Goal: Task Accomplishment & Management: Manage account settings

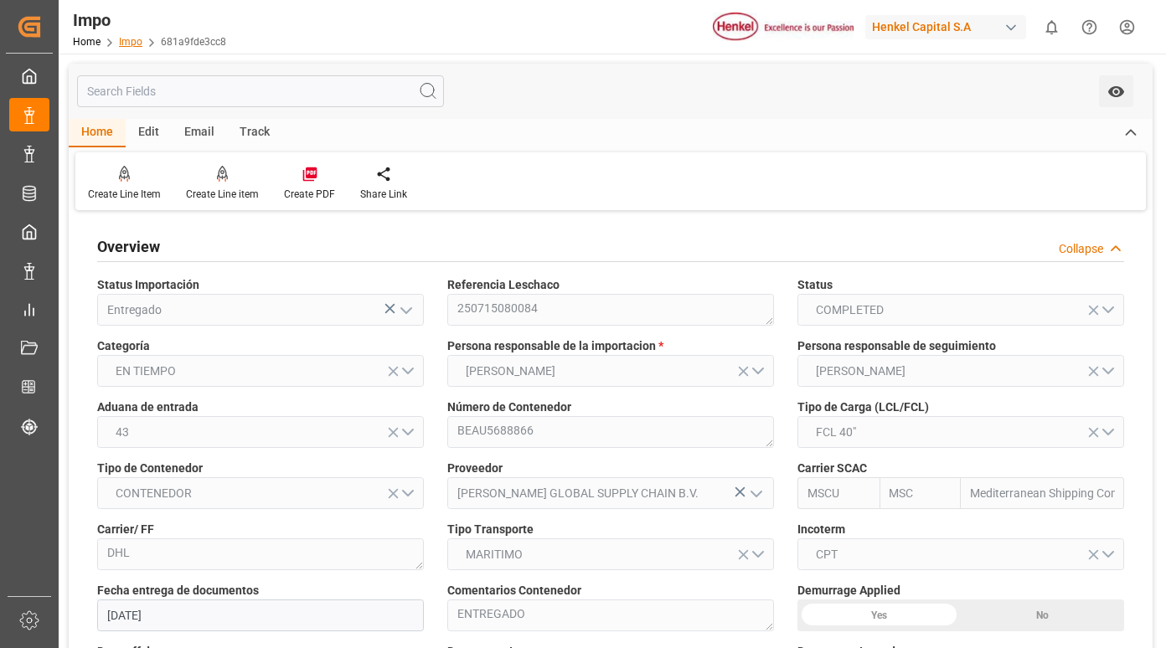
click at [131, 40] on link "Impo" at bounding box center [130, 42] width 23 height 12
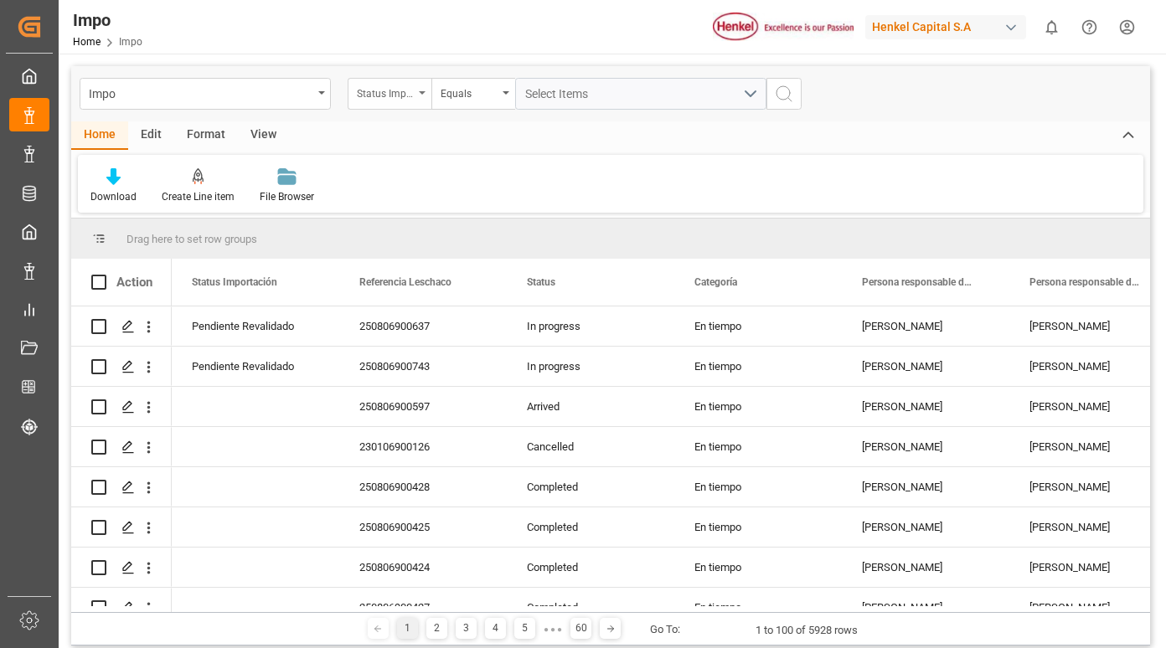
click at [420, 101] on div "Status Importación" at bounding box center [390, 94] width 84 height 32
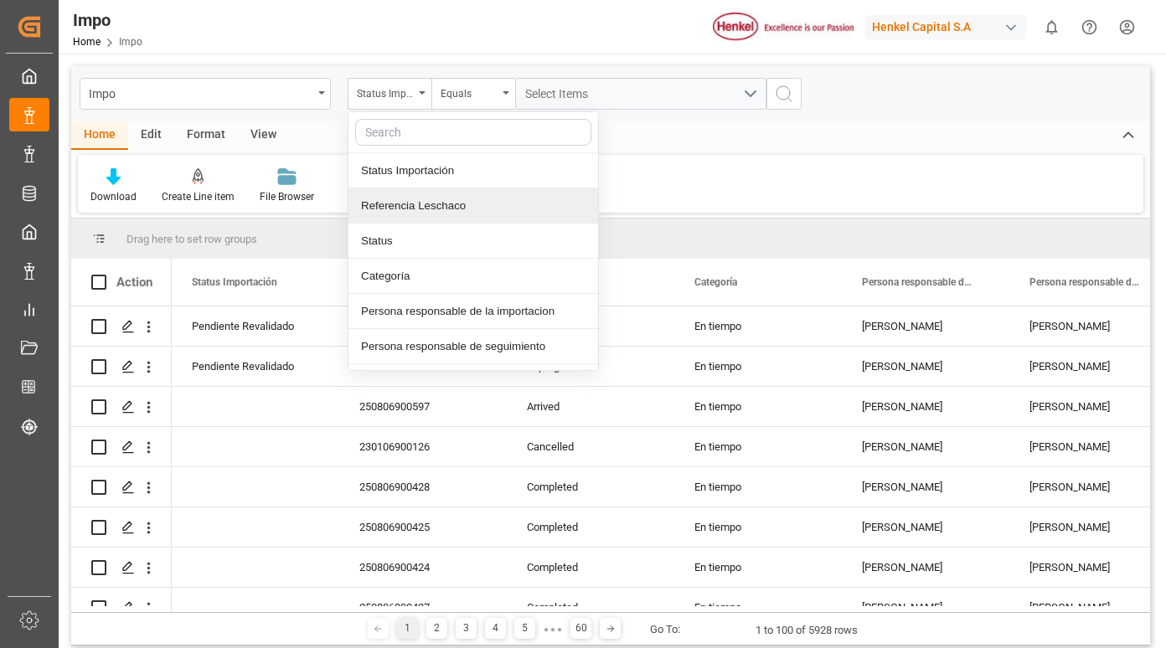
click at [425, 211] on div "Referencia Leschaco" at bounding box center [473, 205] width 250 height 35
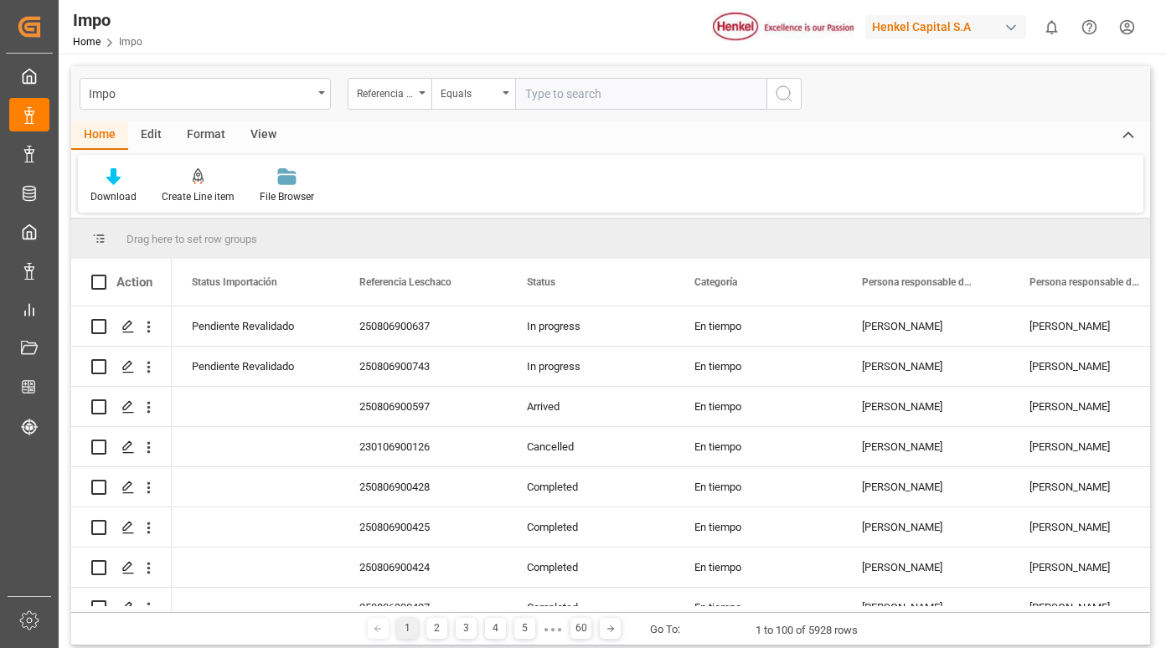
click at [556, 90] on input "text" at bounding box center [640, 94] width 251 height 32
type input "250815080076"
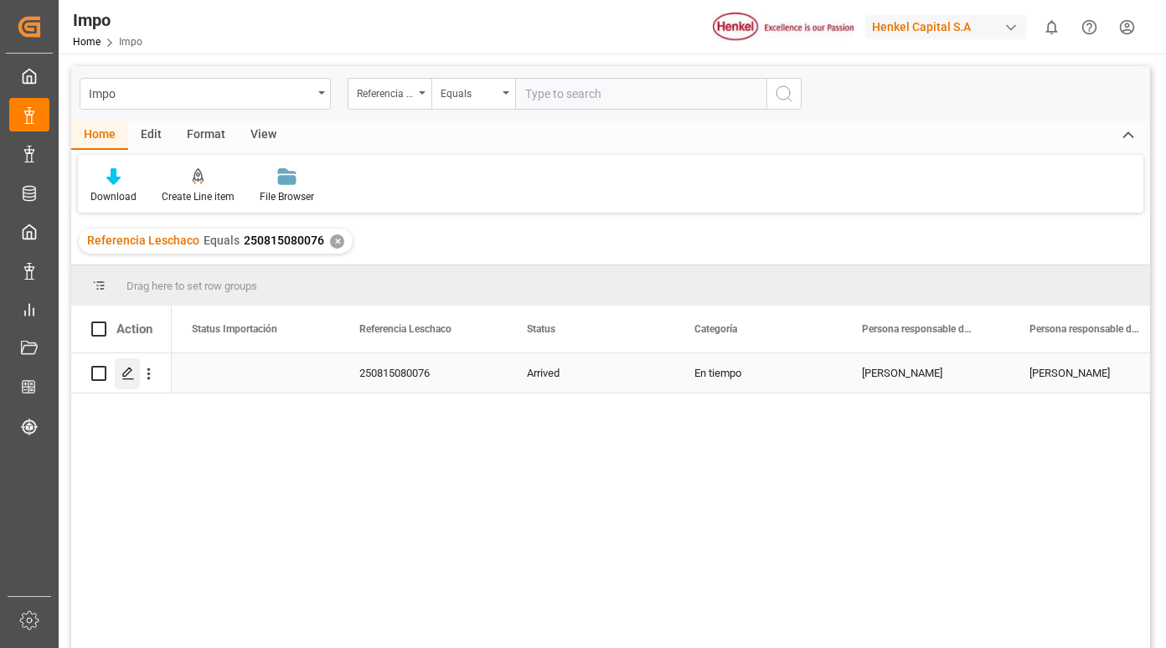
click at [127, 375] on polygon "Press SPACE to select this row." at bounding box center [127, 372] width 8 height 8
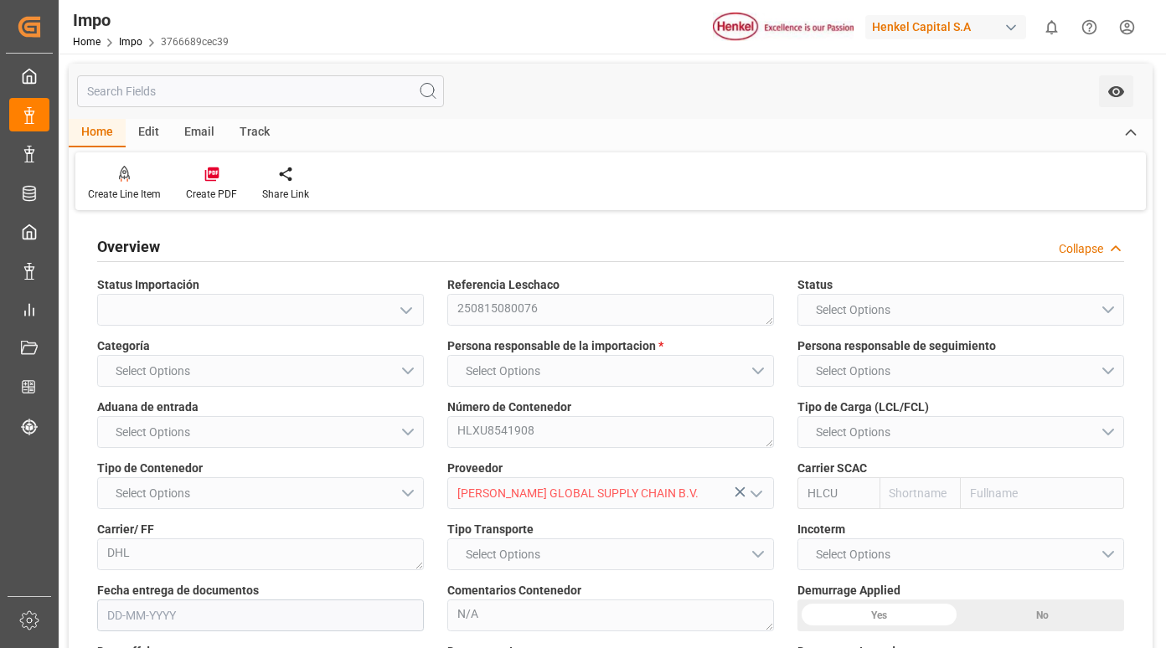
type input "Hapag [PERSON_NAME]"
type input "Hapag [PERSON_NAME] Aktiengesellschaft"
type input "2"
type input "2.016"
type input "2"
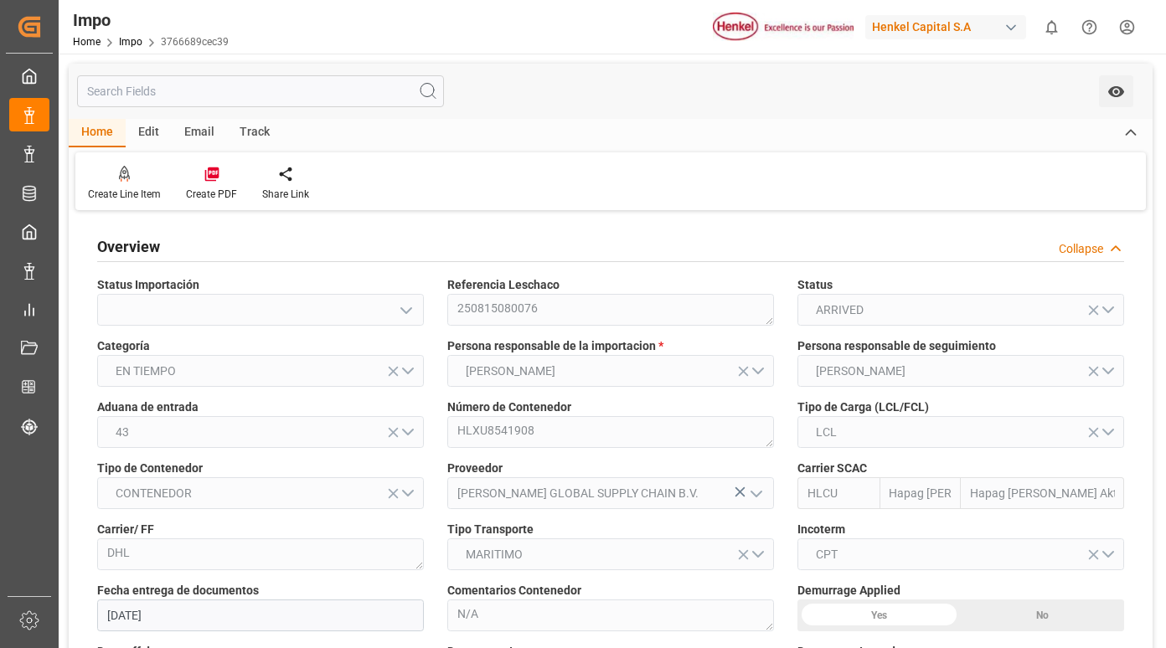
type input "[DATE]"
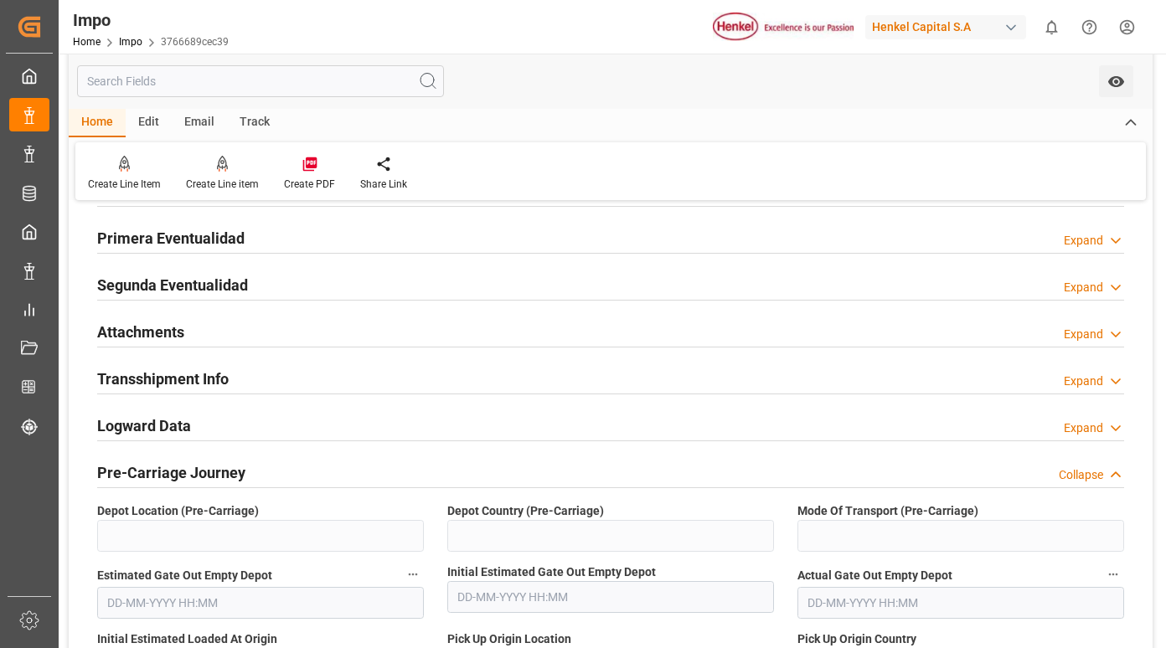
scroll to position [1256, 0]
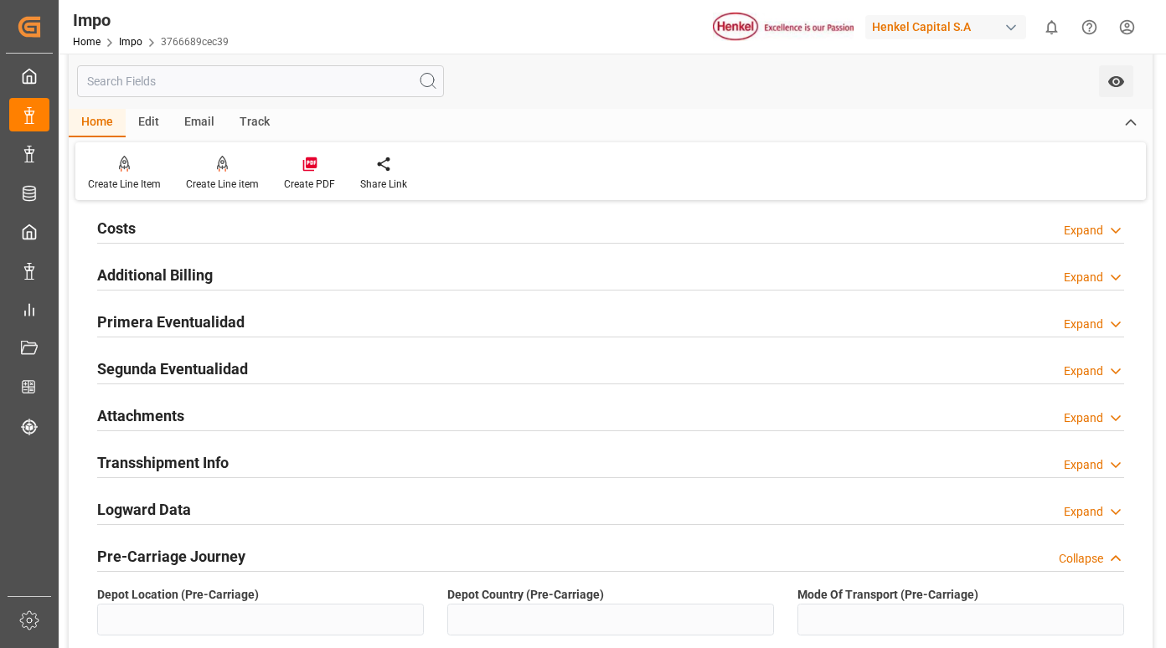
click at [184, 324] on h2 "Primera Eventualidad" at bounding box center [170, 322] width 147 height 23
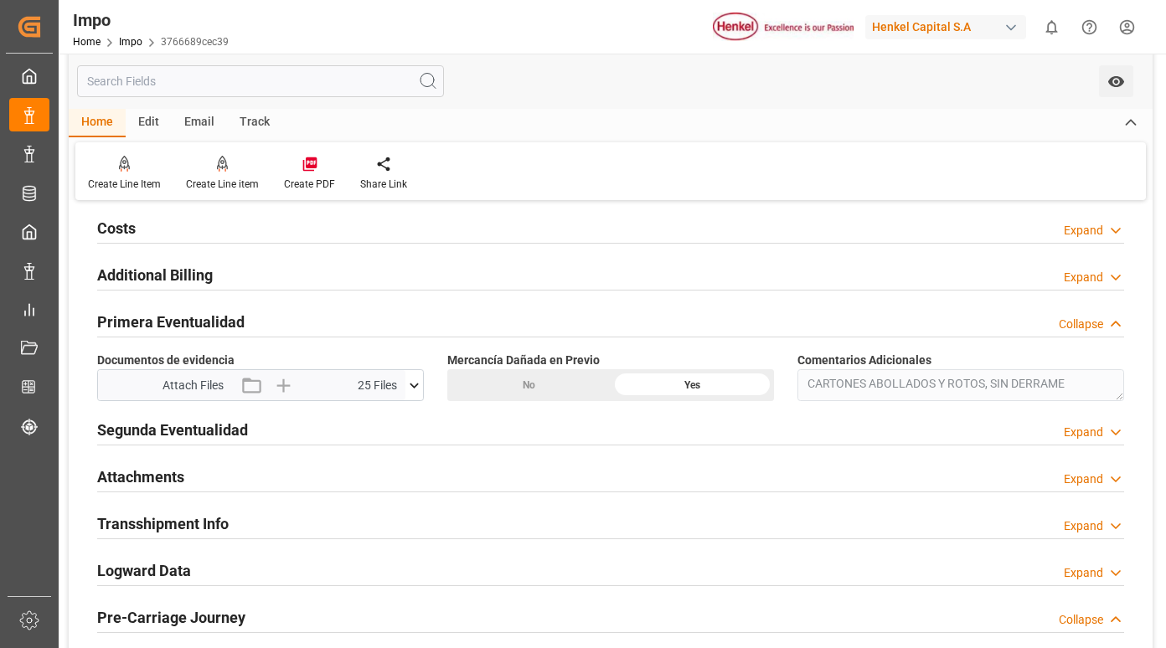
click at [412, 383] on icon at bounding box center [414, 386] width 18 height 18
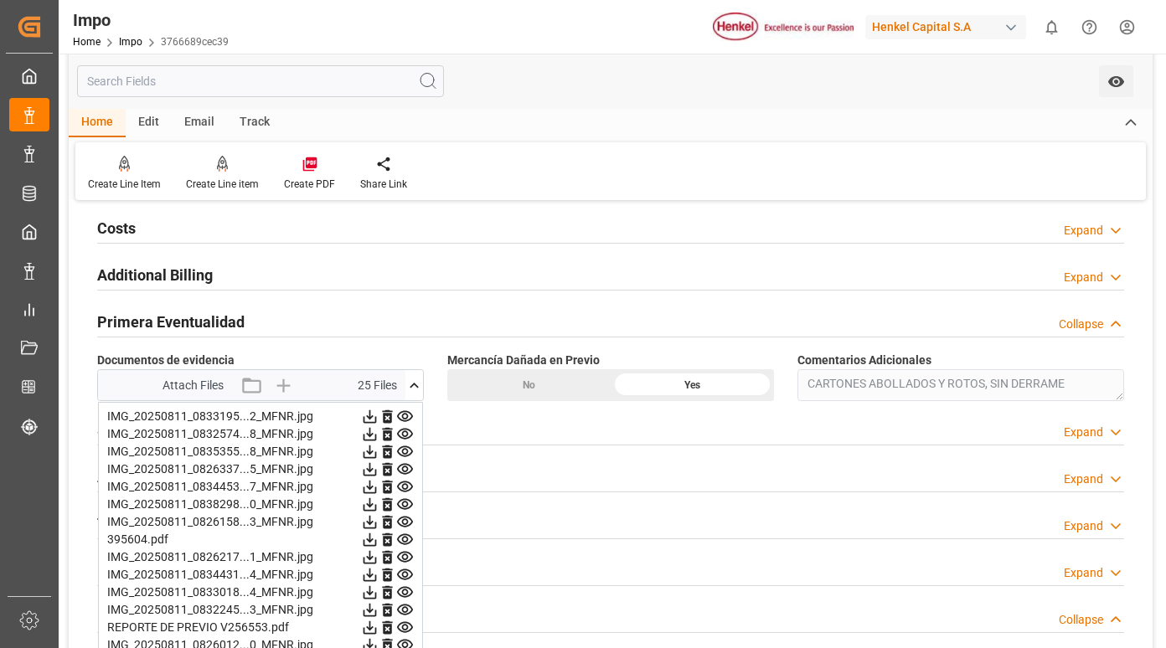
scroll to position [1424, 0]
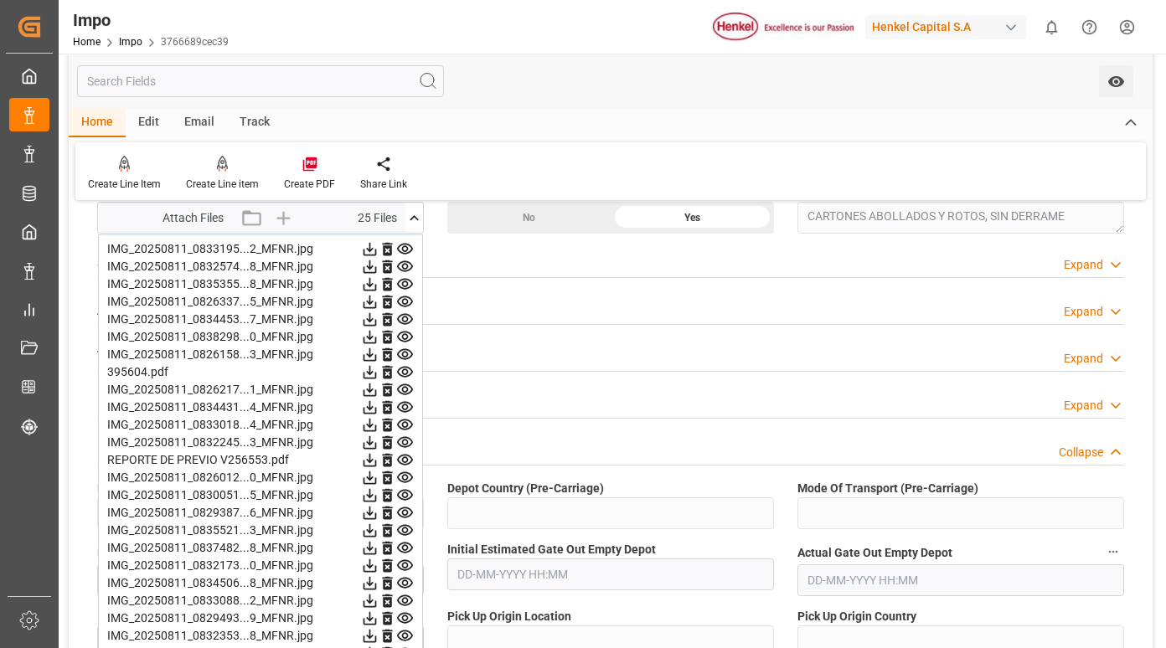
click at [379, 250] on icon at bounding box center [370, 249] width 18 height 18
click at [379, 266] on icon at bounding box center [370, 267] width 18 height 18
click at [377, 284] on icon at bounding box center [369, 284] width 13 height 13
click at [377, 303] on icon at bounding box center [369, 302] width 13 height 13
click at [377, 317] on icon at bounding box center [369, 319] width 13 height 13
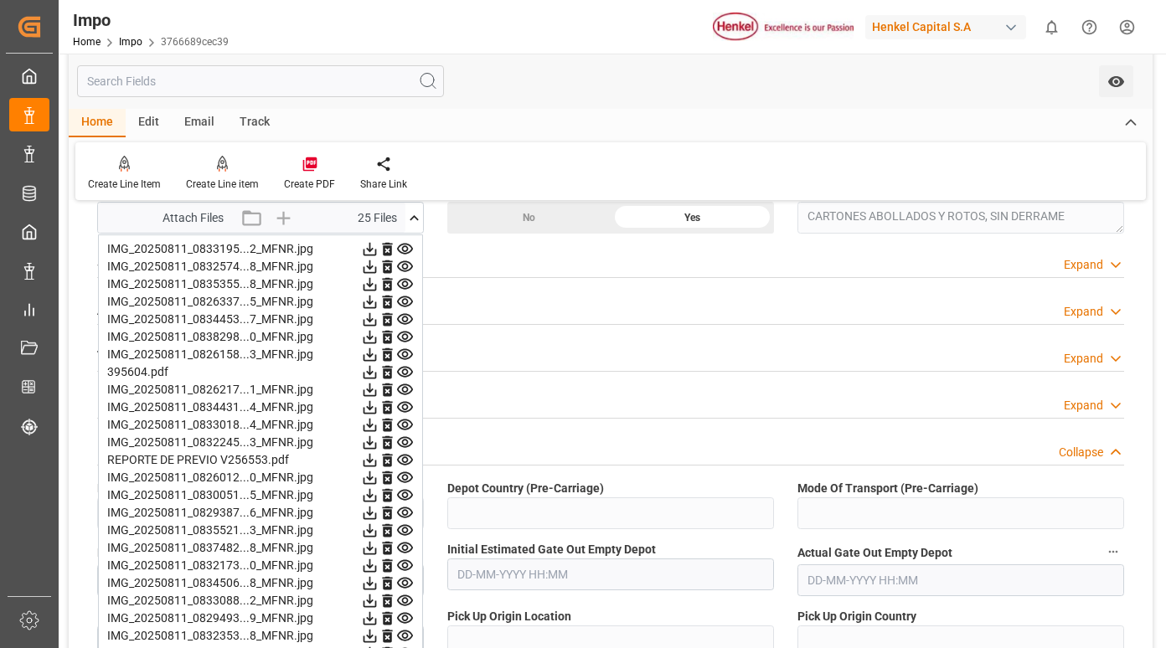
click at [377, 335] on icon at bounding box center [369, 337] width 13 height 13
click at [379, 354] on icon at bounding box center [370, 355] width 18 height 18
click at [379, 373] on icon at bounding box center [370, 372] width 18 height 18
click at [377, 391] on icon at bounding box center [369, 390] width 13 height 13
click at [377, 409] on icon at bounding box center [369, 407] width 13 height 13
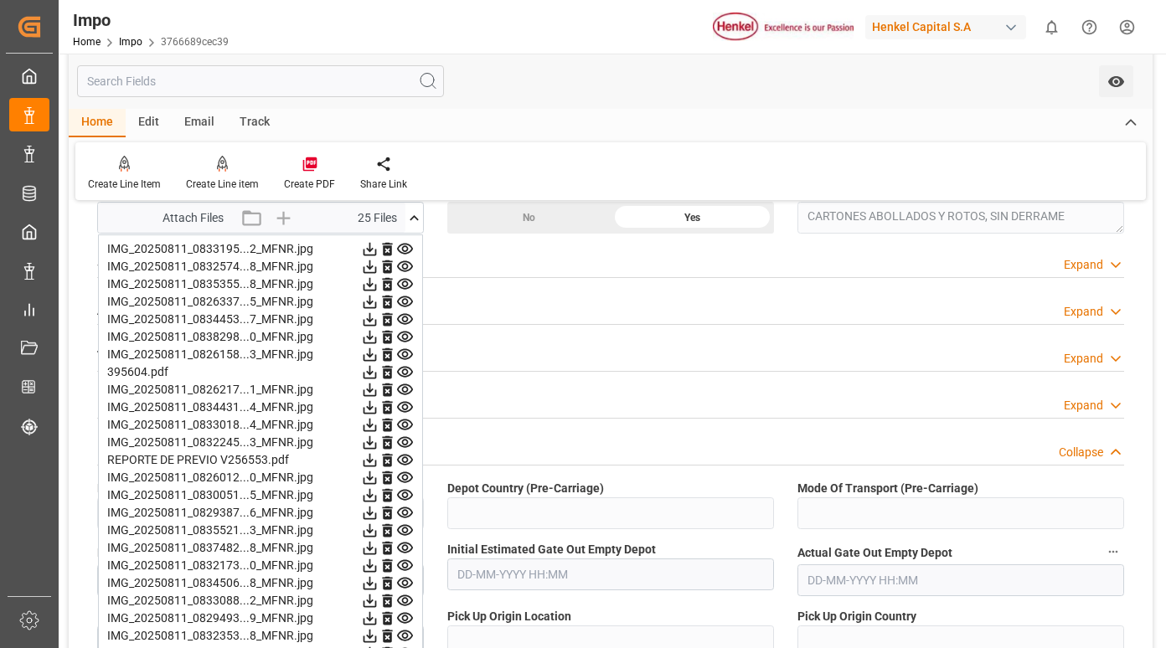
click at [379, 425] on icon at bounding box center [370, 425] width 18 height 18
click at [379, 442] on icon at bounding box center [370, 443] width 18 height 18
click at [377, 458] on icon at bounding box center [369, 460] width 13 height 13
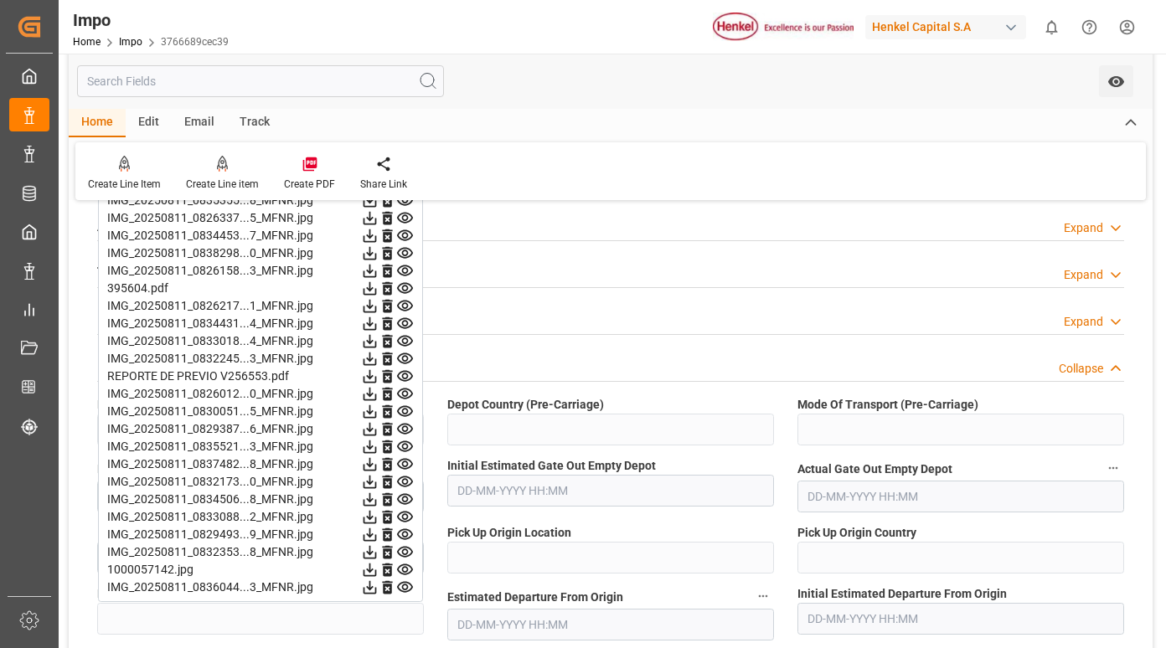
scroll to position [1591, 0]
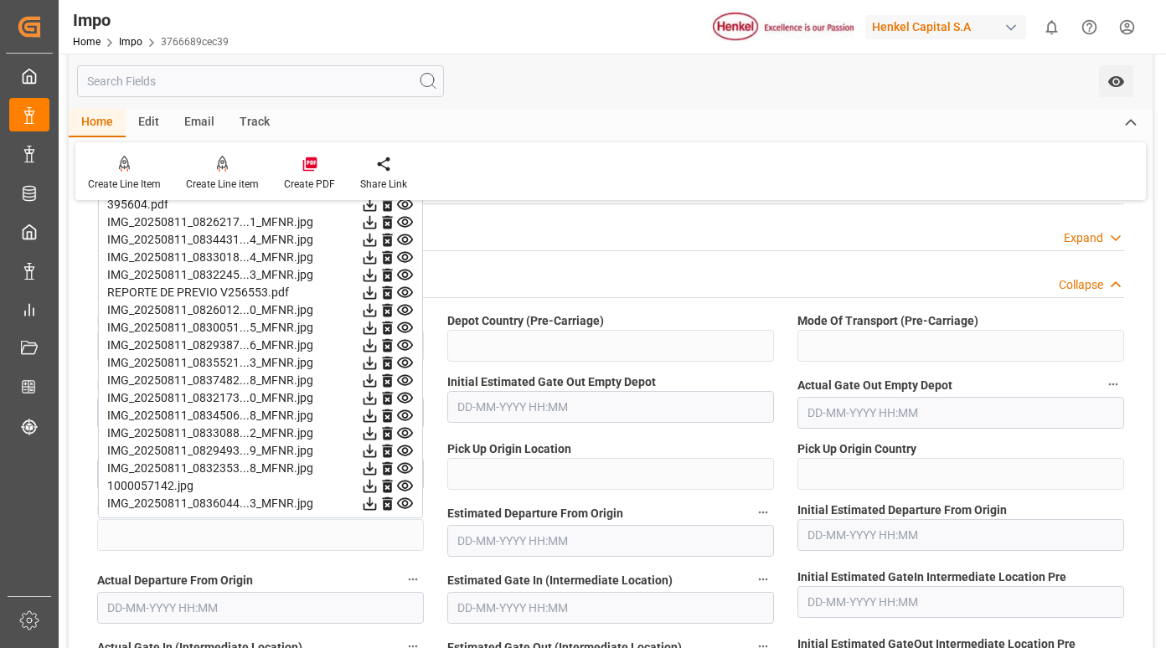
click at [379, 311] on icon at bounding box center [370, 310] width 18 height 18
click at [379, 331] on icon at bounding box center [370, 328] width 18 height 18
click at [377, 343] on icon at bounding box center [369, 345] width 13 height 13
click at [379, 363] on icon at bounding box center [370, 363] width 18 height 18
click at [377, 378] on icon at bounding box center [369, 380] width 13 height 13
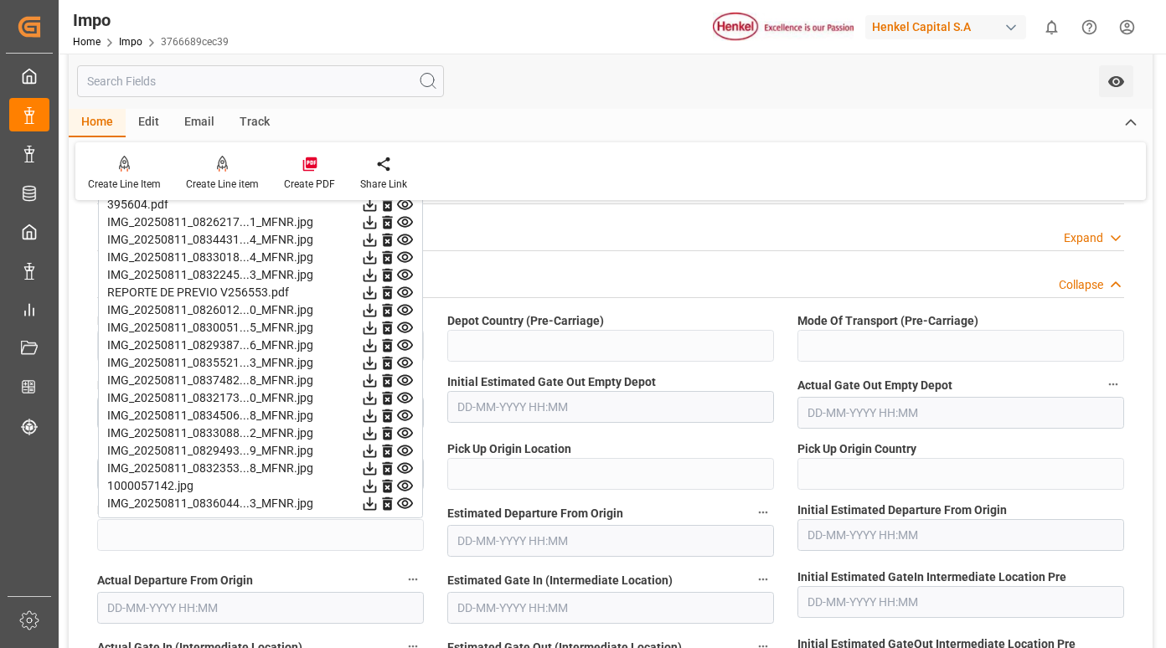
click at [377, 393] on icon at bounding box center [369, 398] width 13 height 13
click at [377, 420] on icon at bounding box center [369, 416] width 13 height 13
click at [379, 435] on icon at bounding box center [370, 434] width 18 height 18
click at [377, 449] on icon at bounding box center [369, 451] width 13 height 13
click at [379, 466] on icon at bounding box center [370, 469] width 18 height 18
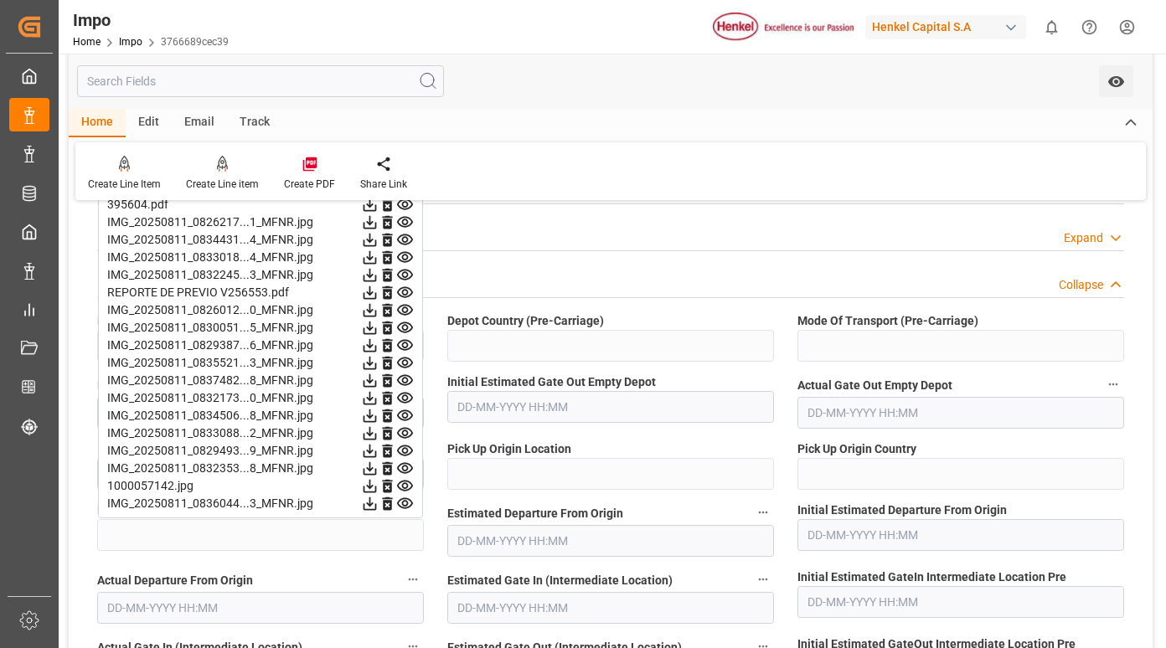
click at [377, 483] on icon at bounding box center [369, 486] width 13 height 13
click at [379, 500] on icon at bounding box center [370, 504] width 18 height 18
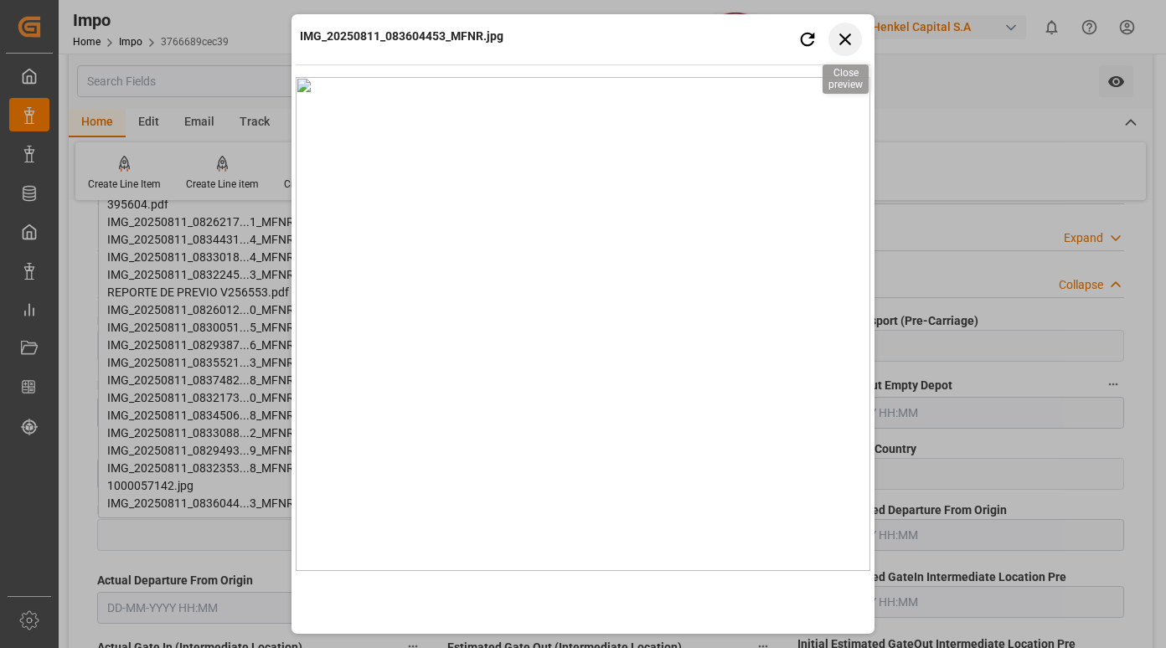
click at [848, 38] on icon "button" at bounding box center [845, 38] width 21 height 21
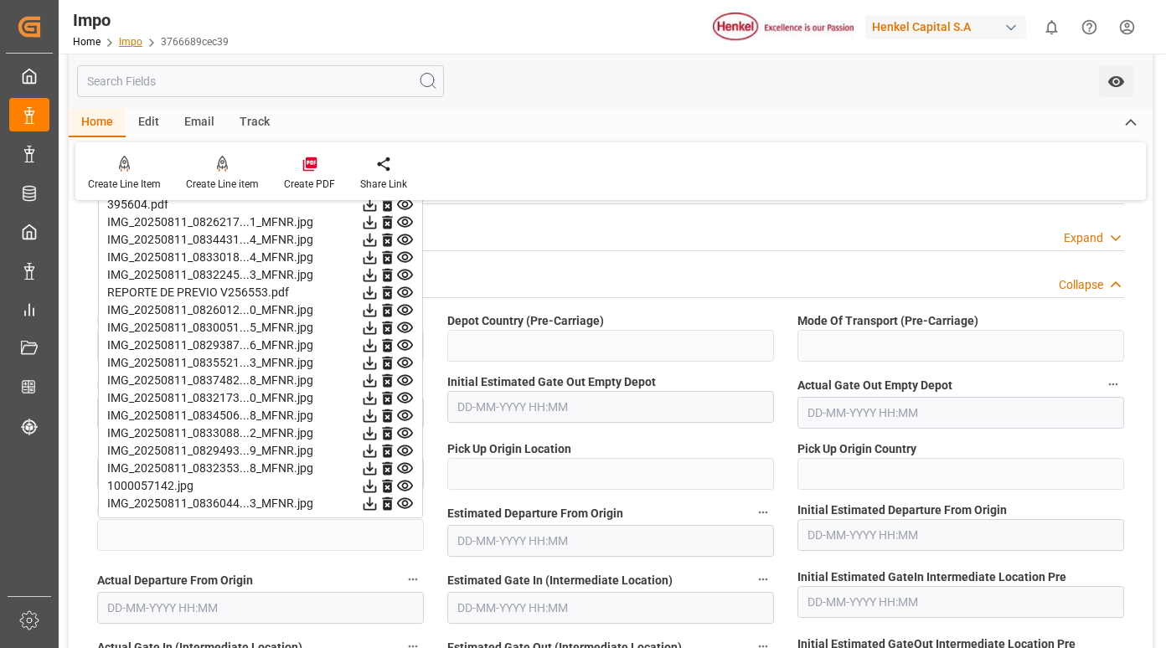
click at [130, 40] on link "Impo" at bounding box center [130, 42] width 23 height 12
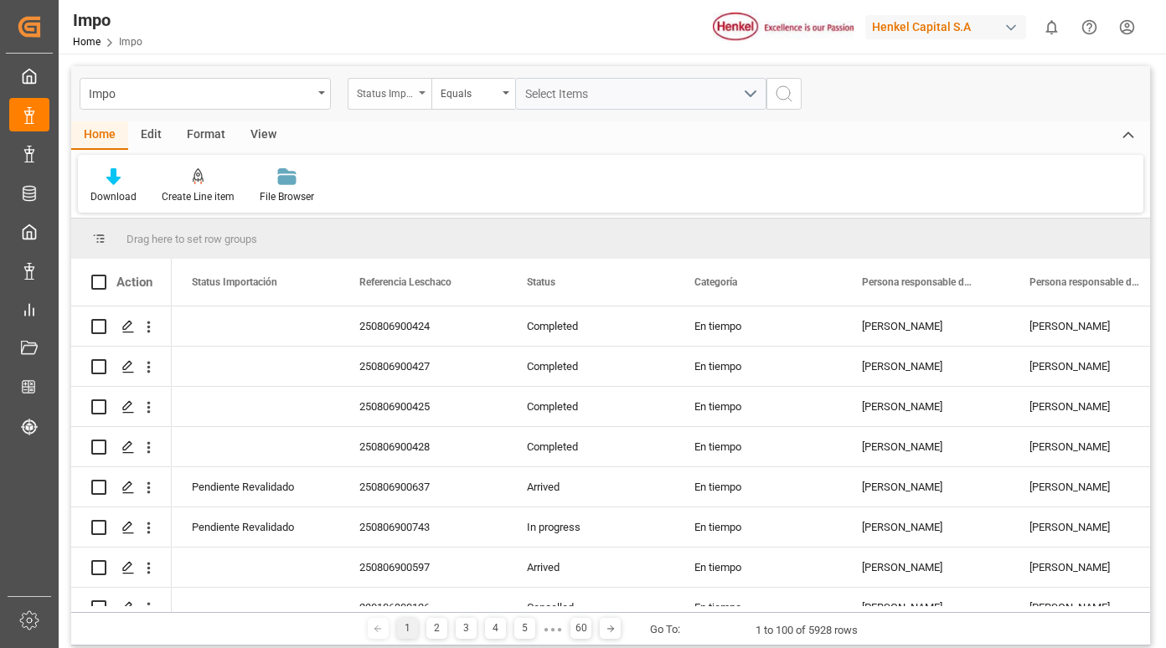
click at [411, 93] on div "Status Importación" at bounding box center [385, 91] width 57 height 19
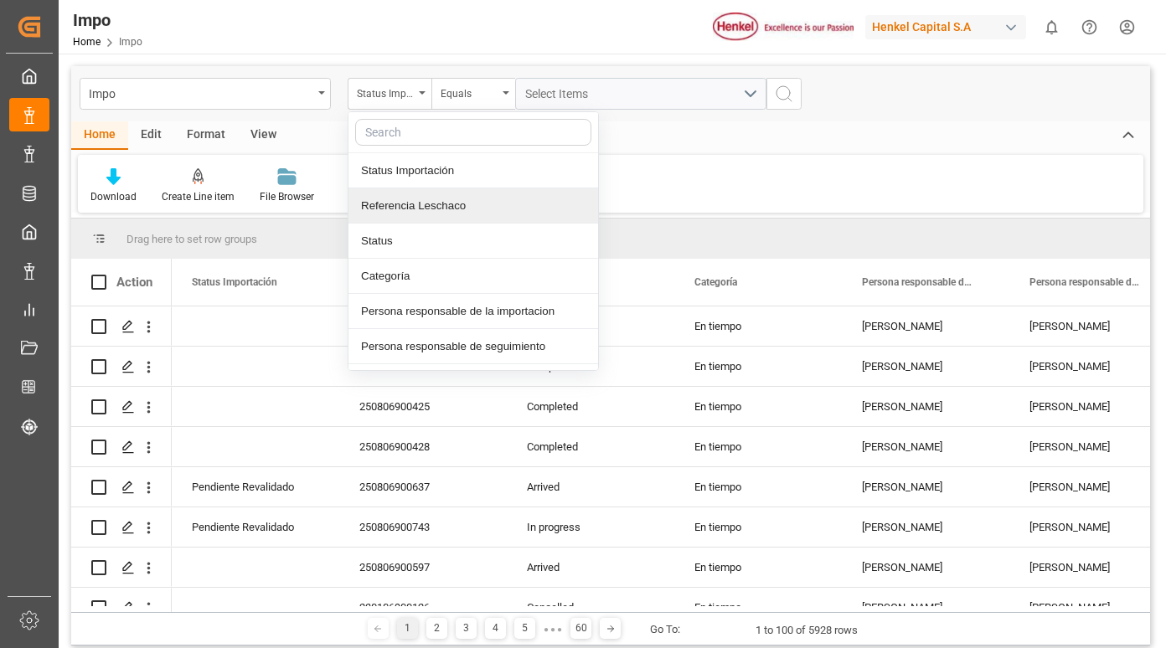
click at [466, 209] on div "Referencia Leschaco" at bounding box center [473, 205] width 250 height 35
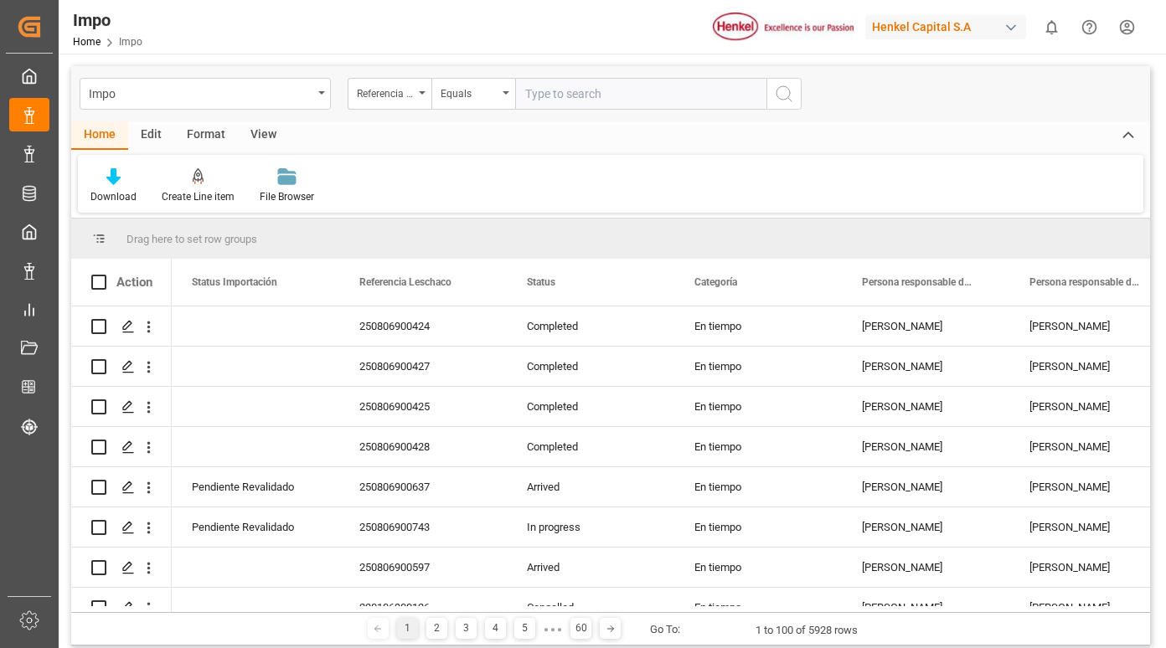
click at [560, 92] on input "text" at bounding box center [640, 94] width 251 height 32
type input "250815080072"
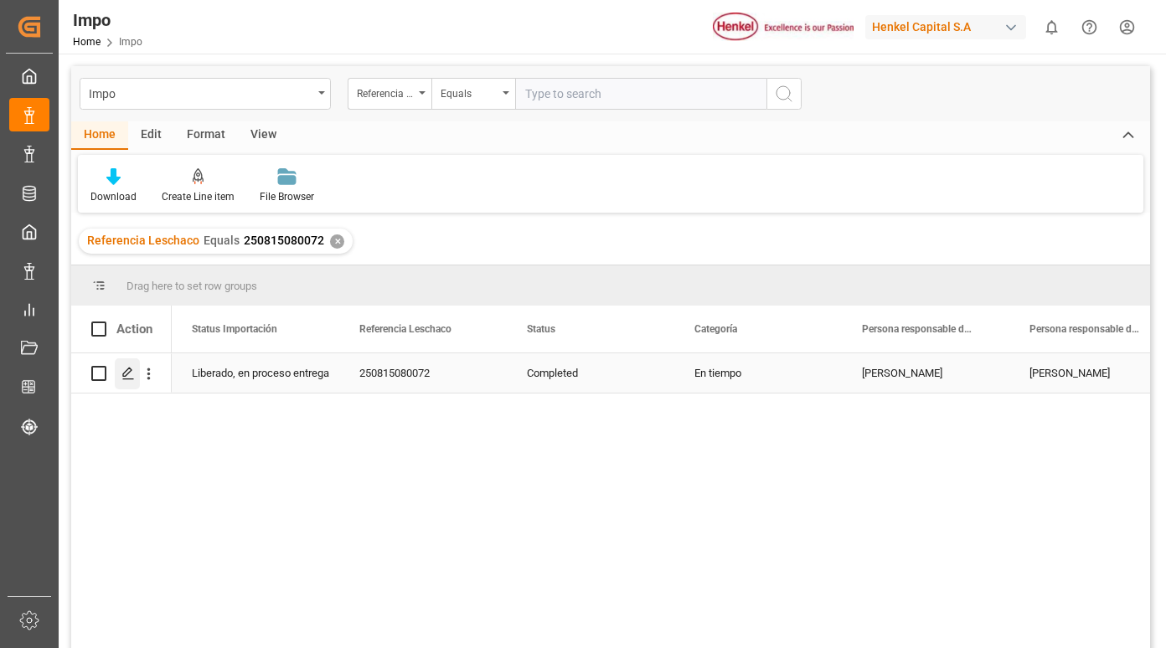
click at [128, 373] on icon "Press SPACE to select this row." at bounding box center [127, 373] width 13 height 13
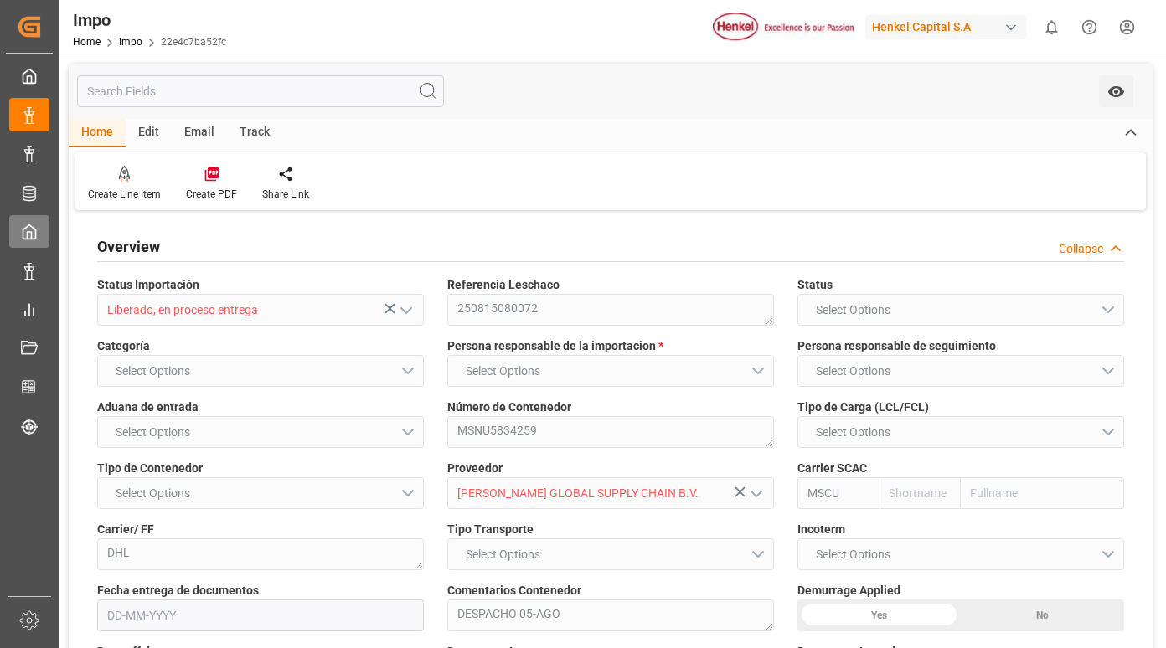
type input "MSC"
type input "Mediterranean Shipping Company"
type input "0"
type input "1"
type input "5.15"
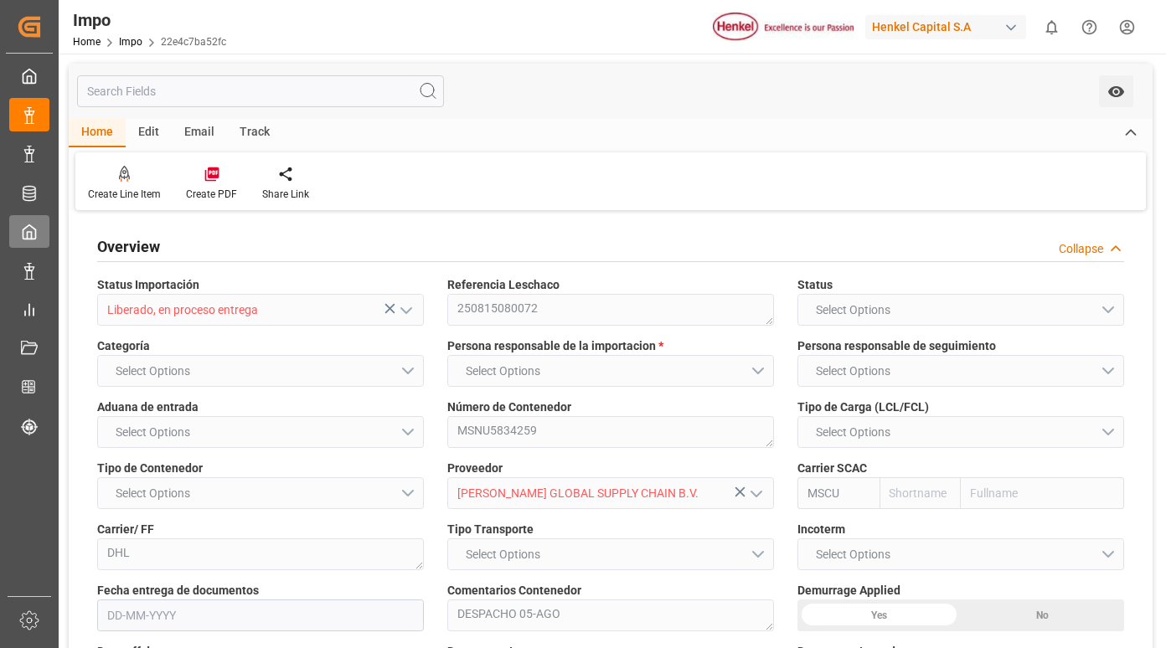
type input "5"
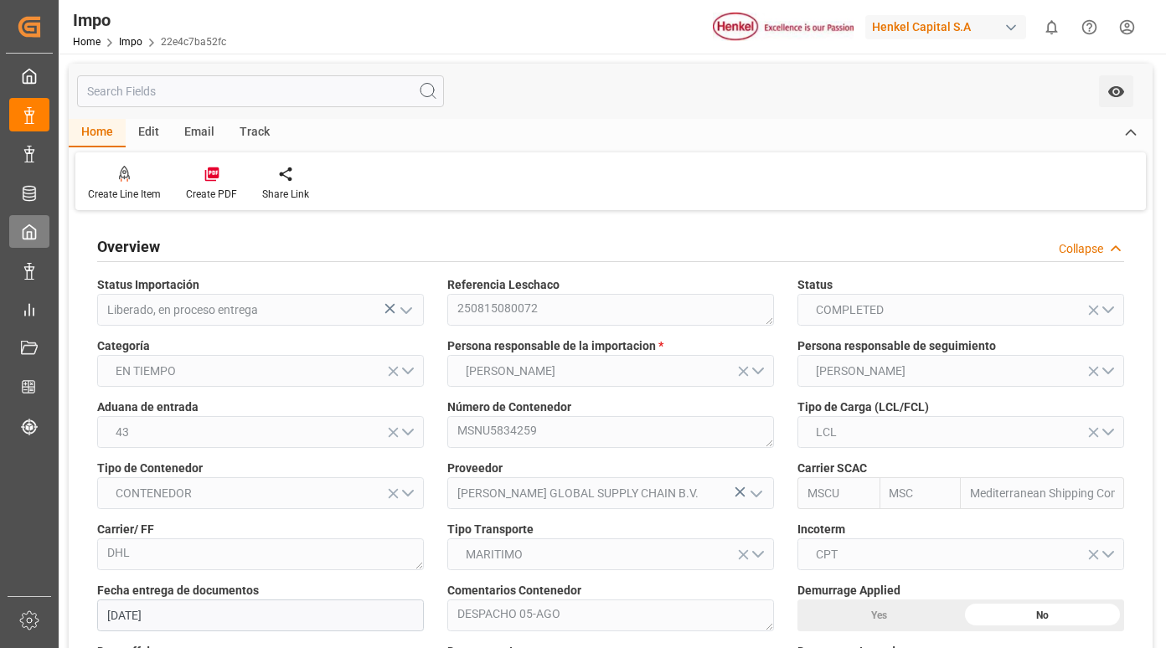
type input "[DATE]"
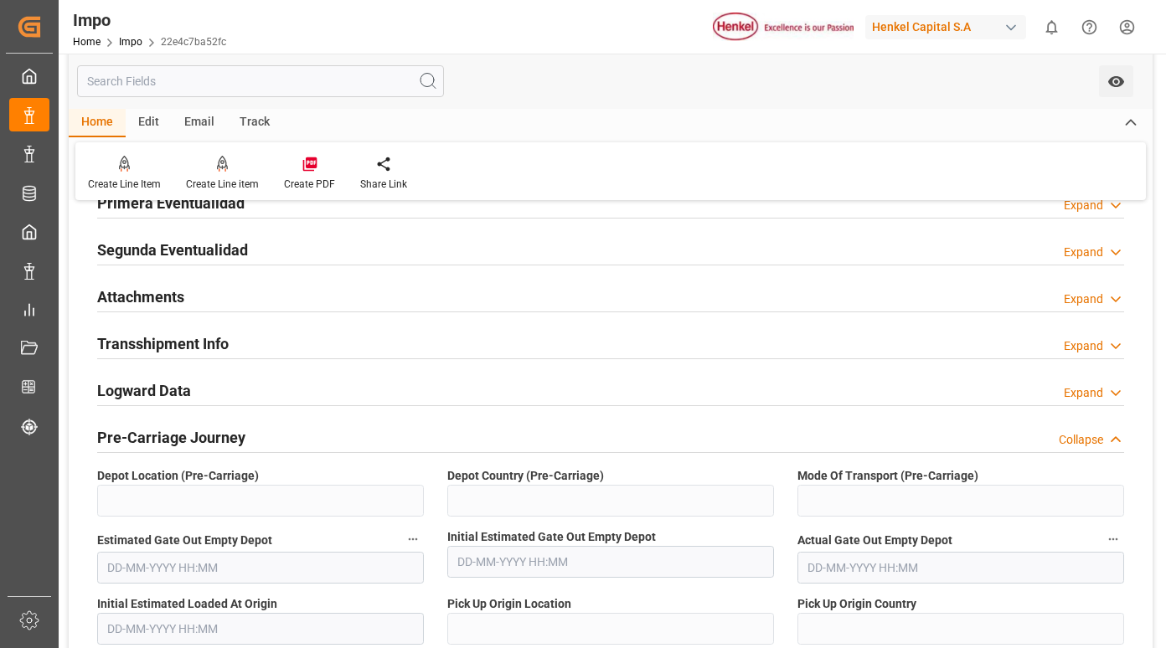
scroll to position [1172, 0]
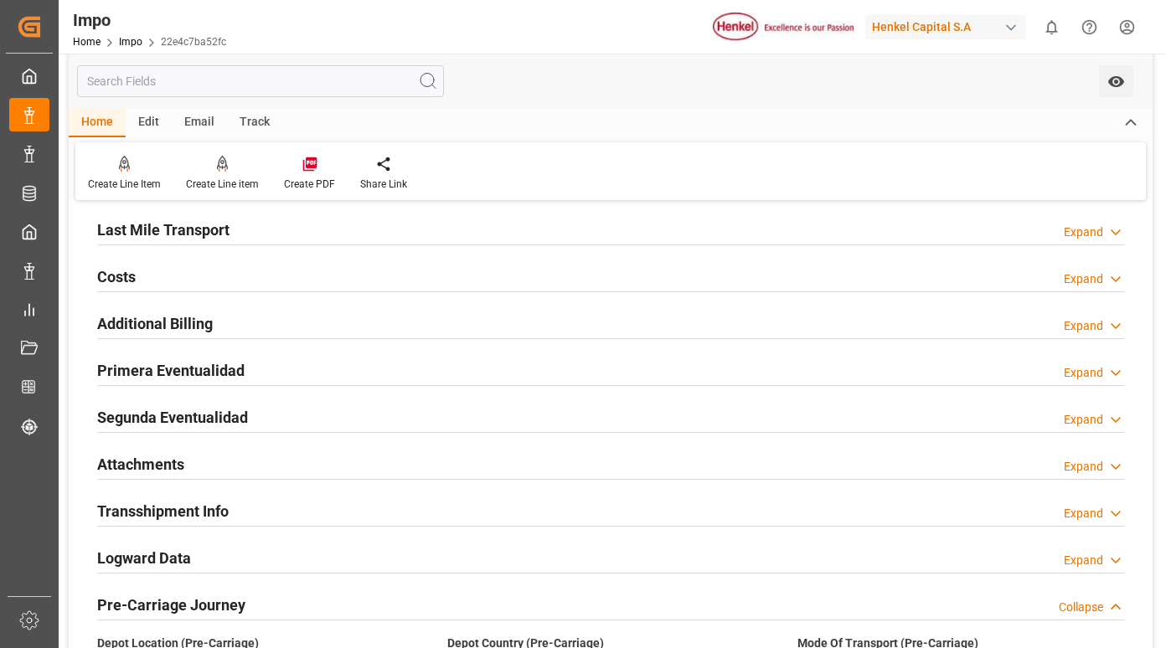
click at [178, 373] on h2 "Primera Eventualidad" at bounding box center [170, 370] width 147 height 23
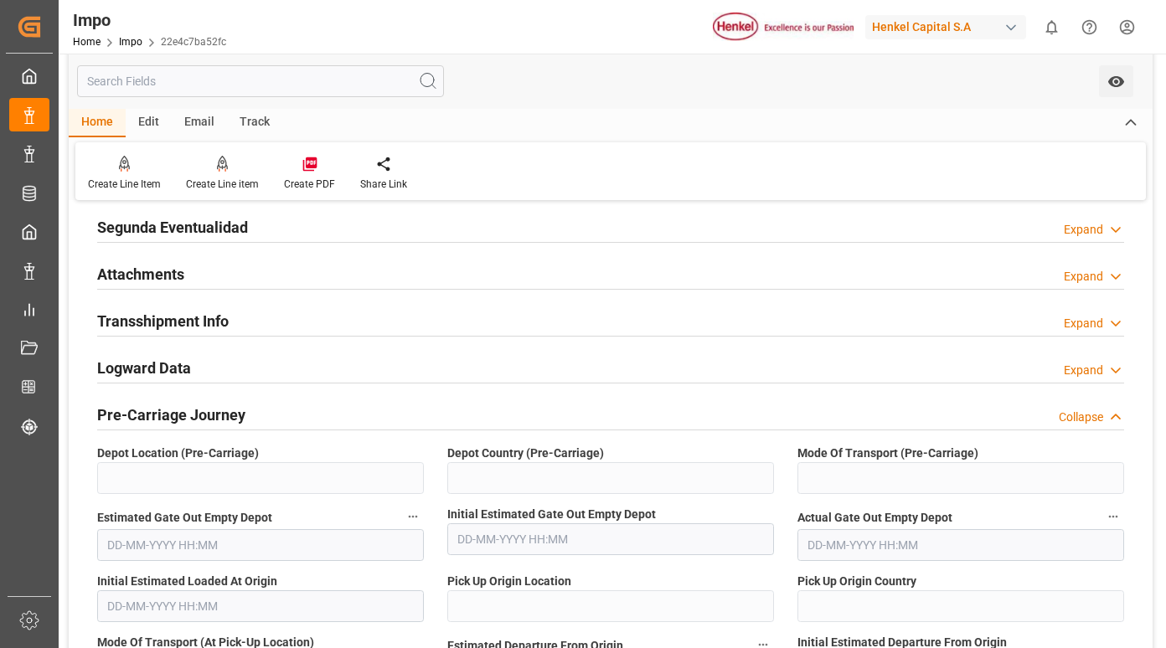
scroll to position [1340, 0]
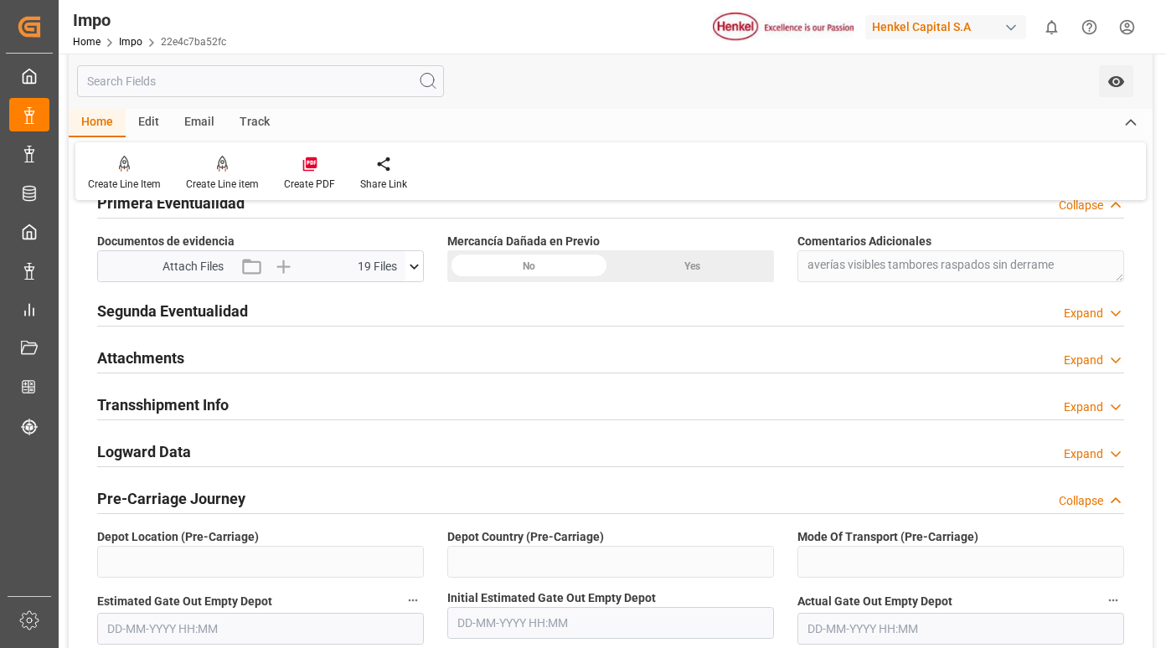
click at [417, 264] on icon at bounding box center [414, 267] width 18 height 18
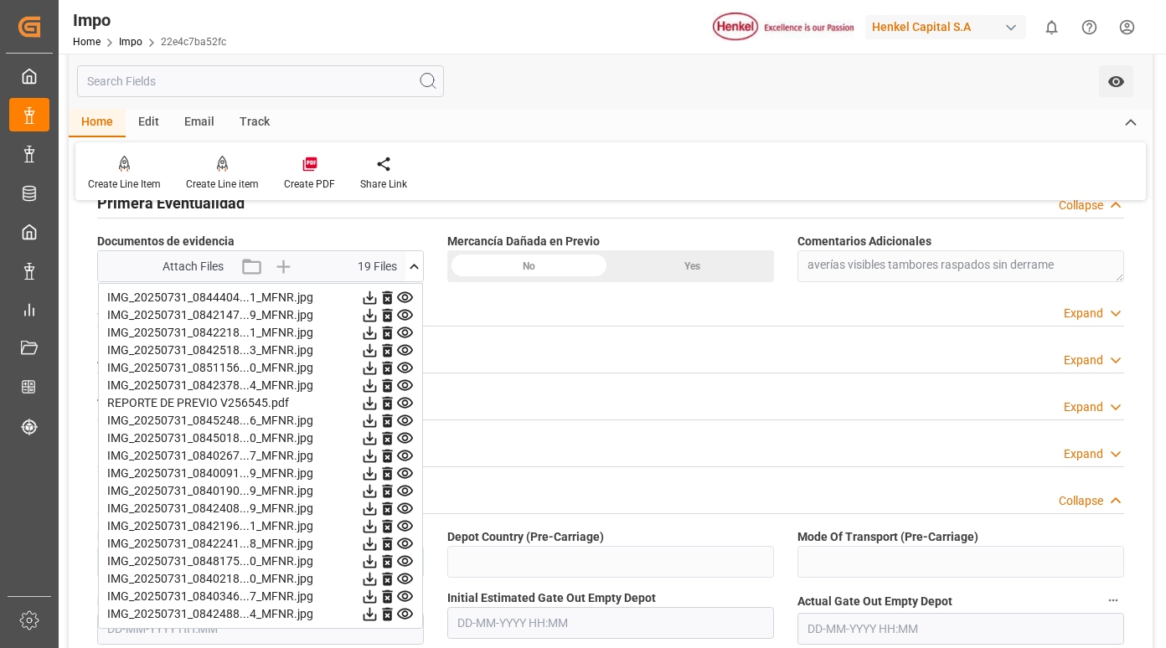
click at [377, 300] on icon at bounding box center [369, 297] width 13 height 13
click at [379, 314] on icon at bounding box center [370, 316] width 18 height 18
click at [377, 331] on icon at bounding box center [369, 333] width 13 height 13
click at [377, 348] on icon at bounding box center [369, 350] width 13 height 13
click at [377, 365] on icon at bounding box center [369, 368] width 13 height 13
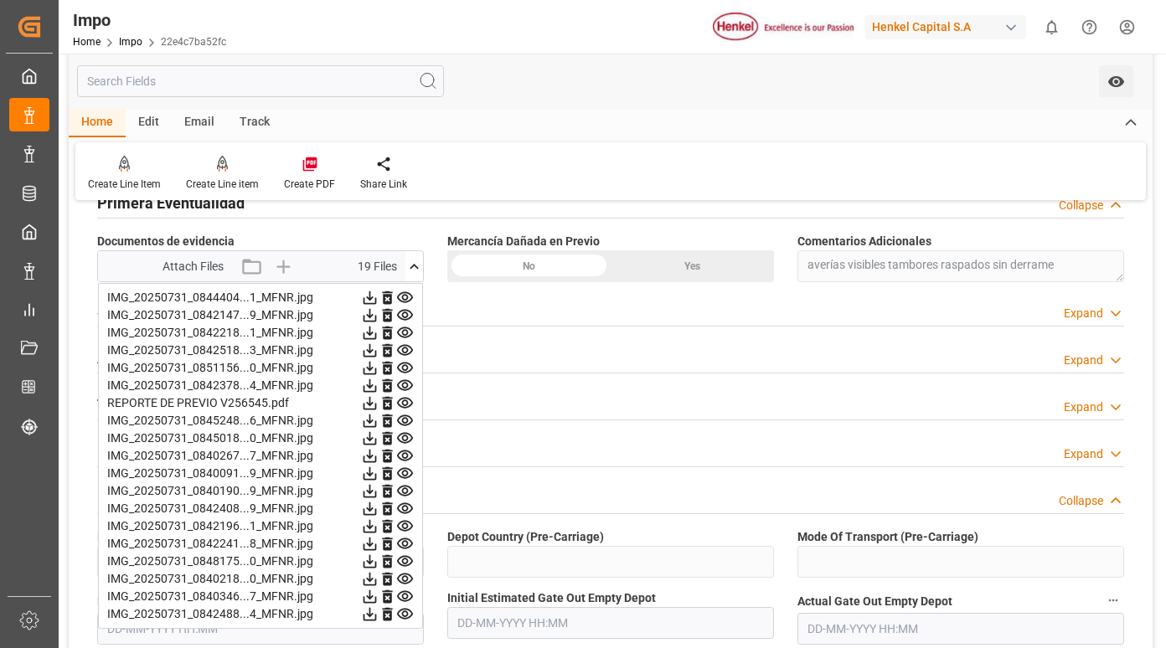
click at [377, 385] on icon at bounding box center [369, 385] width 13 height 13
click at [377, 400] on icon at bounding box center [369, 403] width 13 height 13
click at [377, 416] on icon at bounding box center [369, 421] width 13 height 13
click at [379, 436] on icon at bounding box center [370, 439] width 18 height 18
click at [377, 459] on icon at bounding box center [369, 456] width 13 height 13
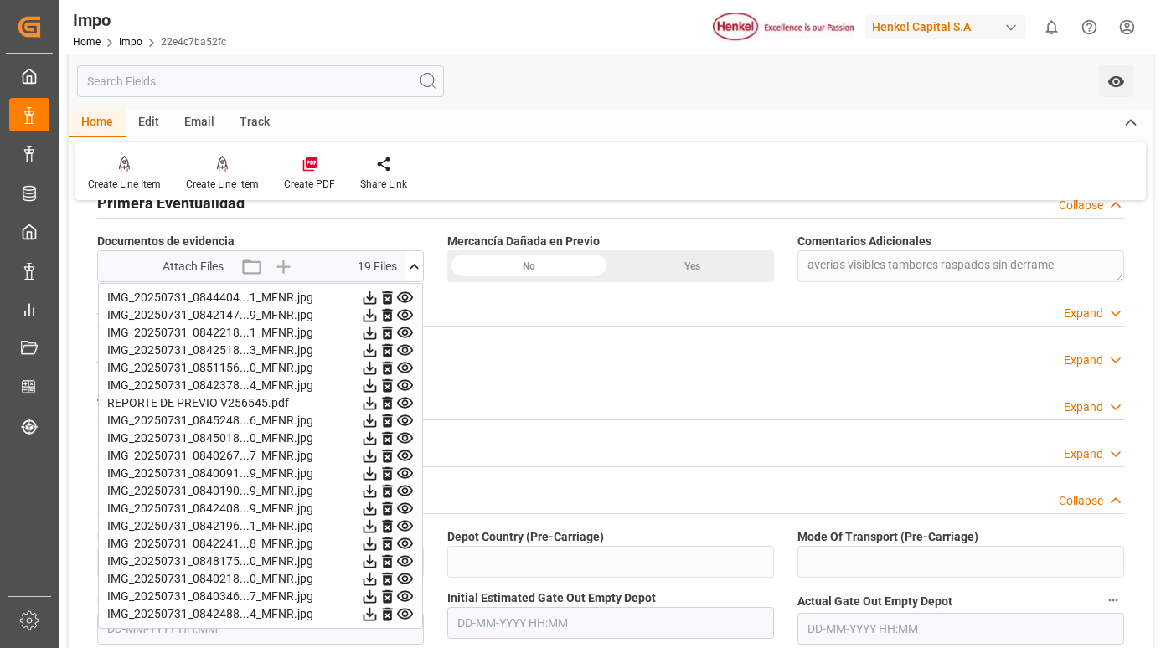
click at [379, 474] on icon at bounding box center [370, 474] width 18 height 18
click at [377, 492] on icon at bounding box center [369, 491] width 13 height 13
click at [379, 508] on icon at bounding box center [370, 509] width 18 height 18
click at [379, 529] on icon at bounding box center [370, 527] width 18 height 18
click at [377, 542] on icon at bounding box center [369, 544] width 13 height 13
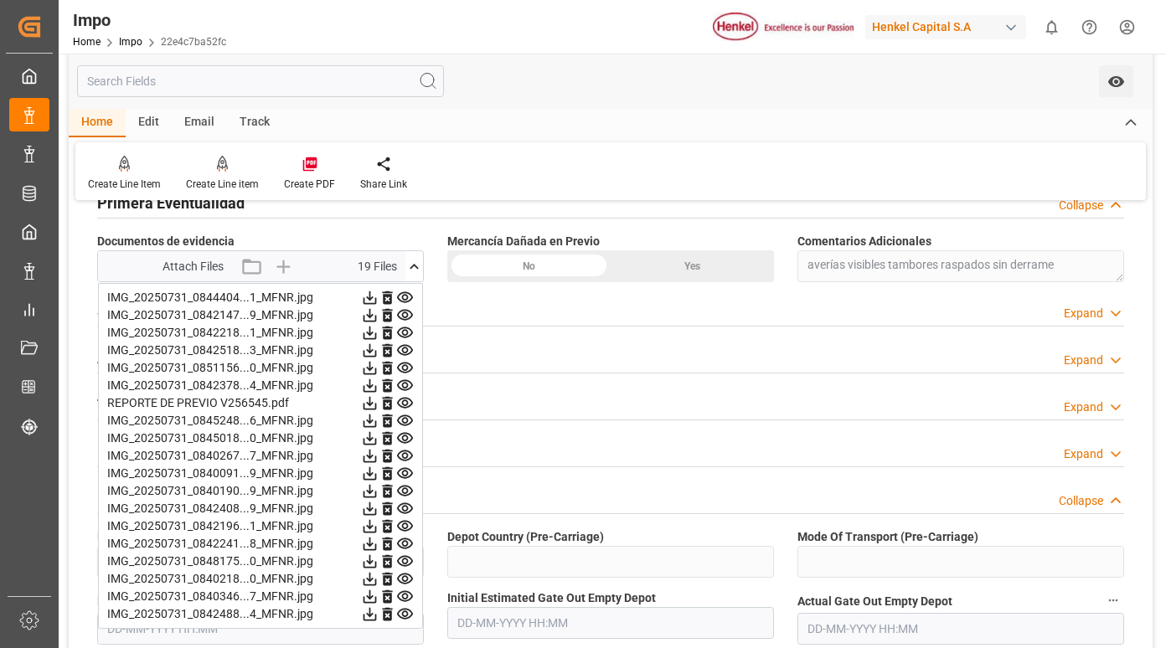
click at [379, 560] on icon at bounding box center [370, 562] width 18 height 18
click at [379, 580] on icon at bounding box center [370, 579] width 18 height 18
click at [379, 594] on icon at bounding box center [370, 597] width 18 height 18
click at [379, 613] on icon at bounding box center [370, 614] width 18 height 18
click at [379, 294] on icon at bounding box center [370, 298] width 18 height 18
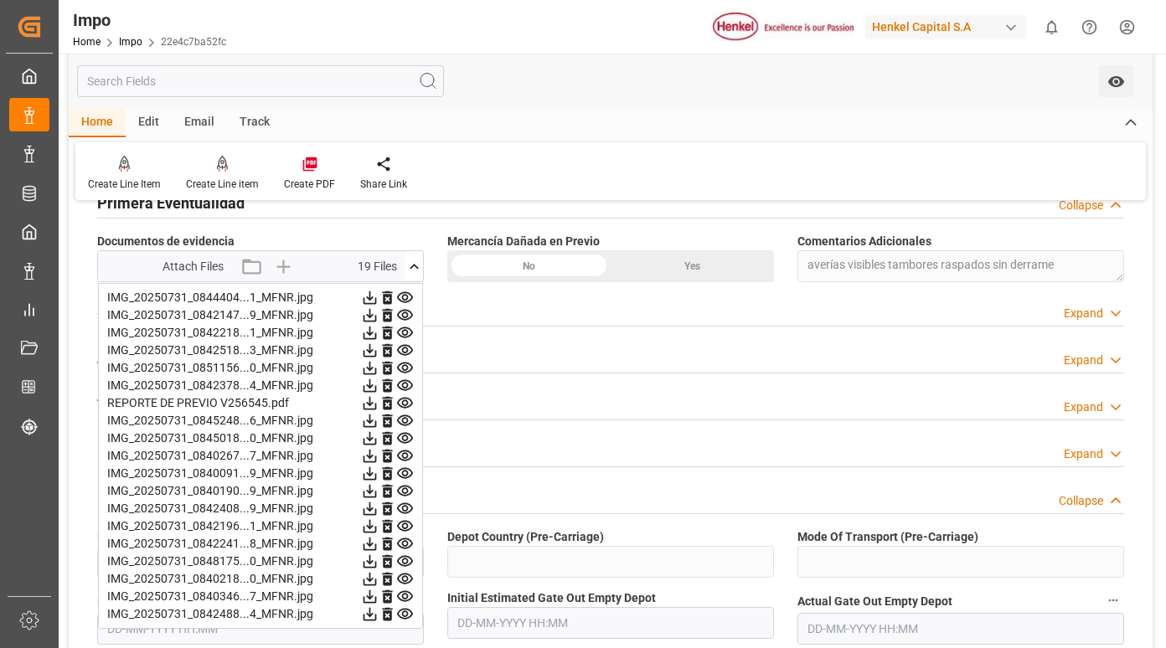
click at [377, 313] on icon at bounding box center [369, 315] width 13 height 13
click at [377, 334] on icon at bounding box center [369, 333] width 13 height 13
click at [377, 353] on icon at bounding box center [369, 350] width 13 height 13
click at [377, 369] on icon at bounding box center [369, 368] width 13 height 13
click at [377, 373] on icon at bounding box center [369, 368] width 13 height 13
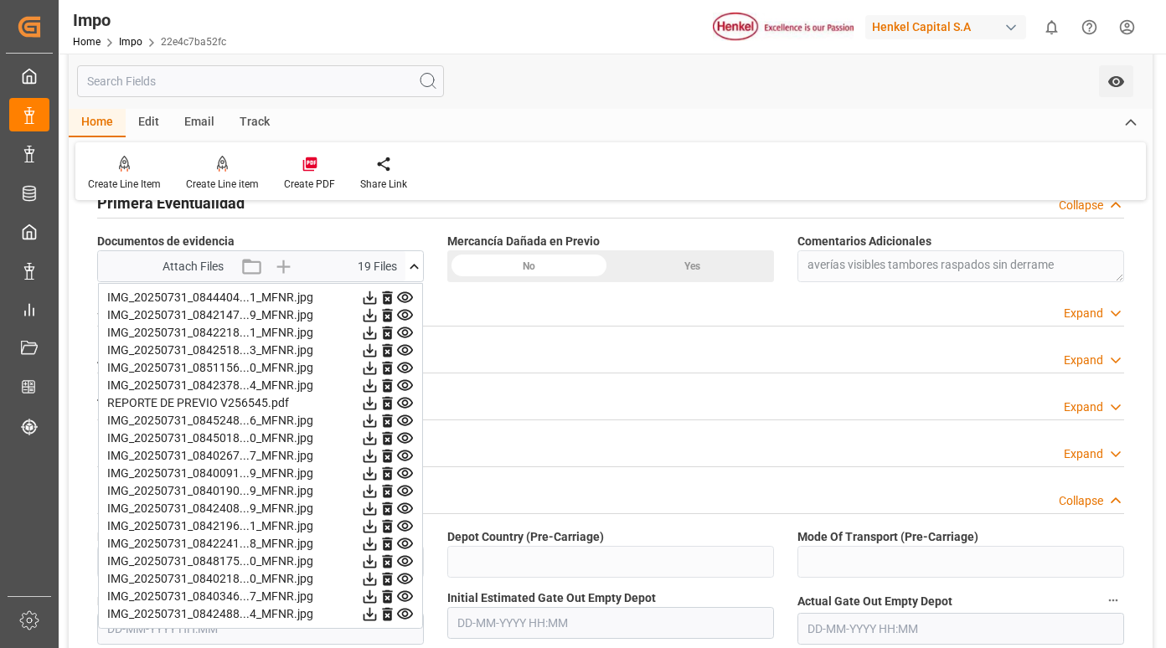
click at [379, 387] on icon at bounding box center [370, 386] width 18 height 18
click at [377, 419] on icon at bounding box center [369, 421] width 13 height 13
click at [379, 435] on icon at bounding box center [370, 439] width 18 height 18
click at [377, 453] on icon at bounding box center [369, 456] width 13 height 13
click at [379, 472] on icon at bounding box center [370, 474] width 18 height 18
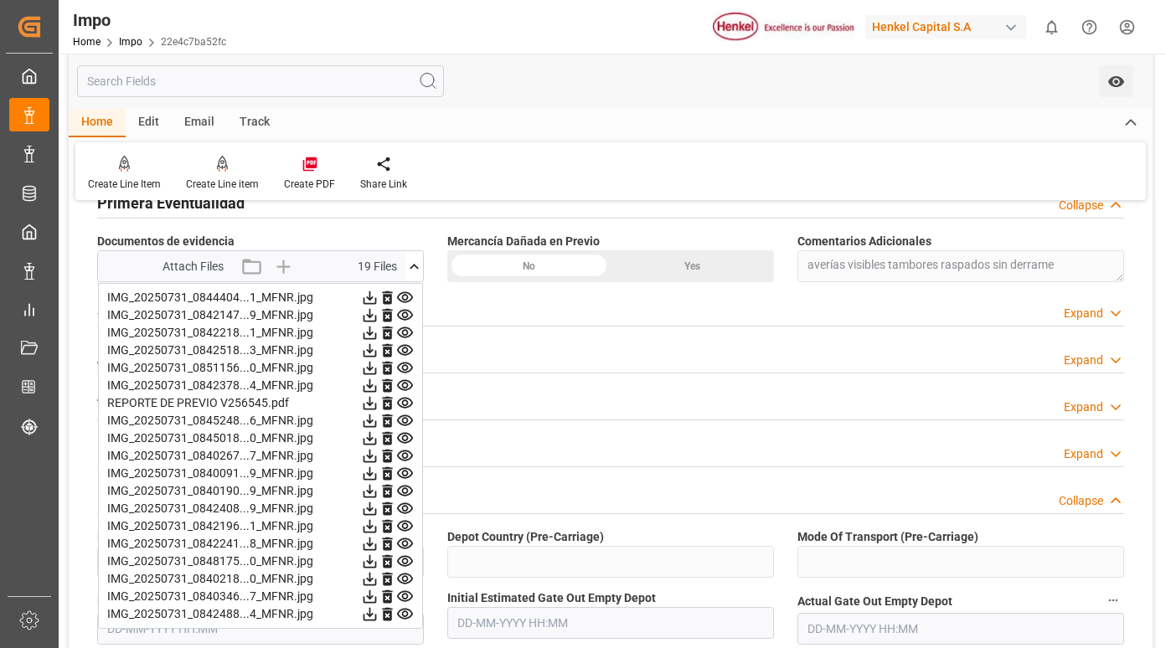
click at [379, 490] on icon at bounding box center [370, 491] width 18 height 18
click at [377, 509] on icon at bounding box center [369, 508] width 13 height 13
click at [379, 521] on icon at bounding box center [370, 527] width 18 height 18
click at [379, 538] on icon at bounding box center [370, 544] width 18 height 18
click at [379, 545] on icon at bounding box center [370, 544] width 18 height 18
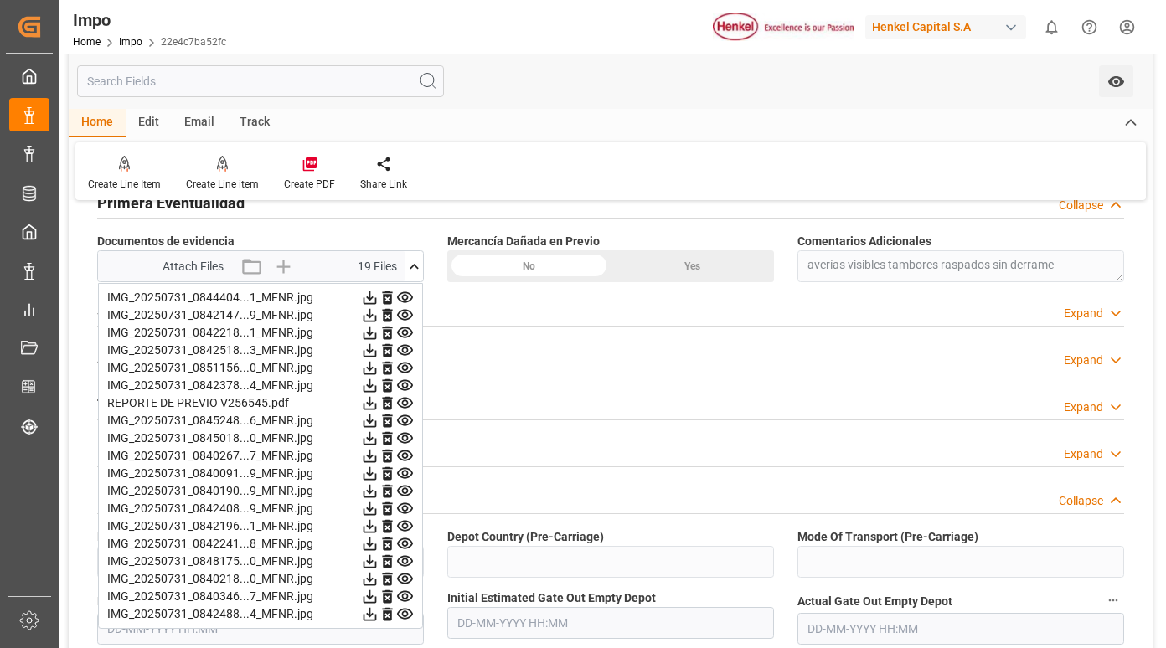
click at [377, 559] on icon at bounding box center [369, 561] width 13 height 13
click at [377, 577] on icon at bounding box center [369, 579] width 13 height 13
click at [379, 591] on icon at bounding box center [370, 597] width 18 height 18
click at [379, 606] on icon at bounding box center [370, 614] width 18 height 18
